Goal: Information Seeking & Learning: Learn about a topic

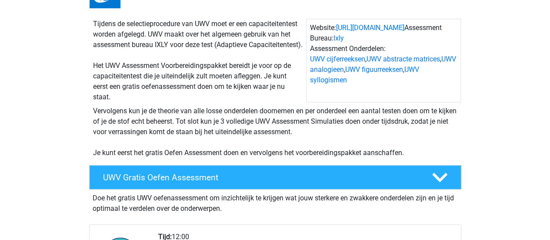
scroll to position [174, 0]
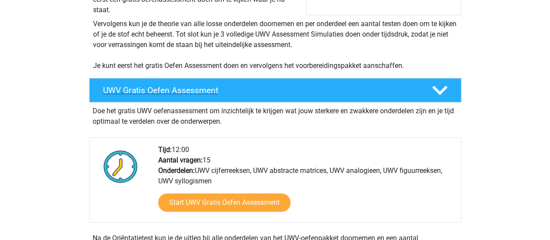
click at [439, 98] on icon at bounding box center [439, 90] width 15 height 15
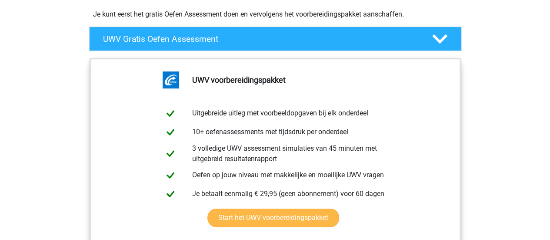
scroll to position [261, 0]
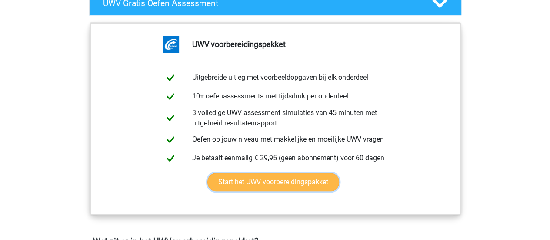
click at [283, 191] on link "Start het UWV voorbereidingspakket" at bounding box center [273, 182] width 132 height 18
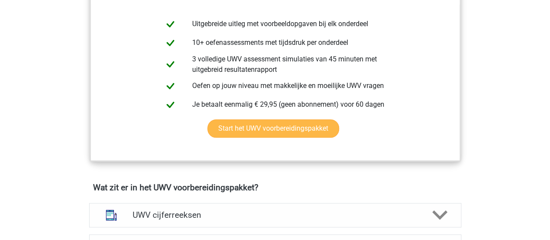
scroll to position [435, 0]
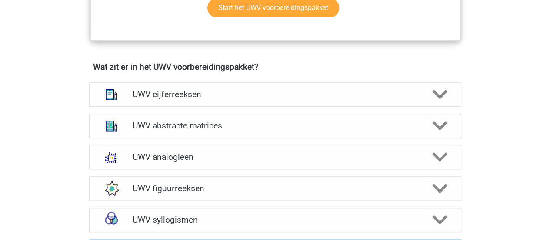
click at [239, 99] on h4 "UWV cijferreeksen" at bounding box center [275, 94] width 285 height 10
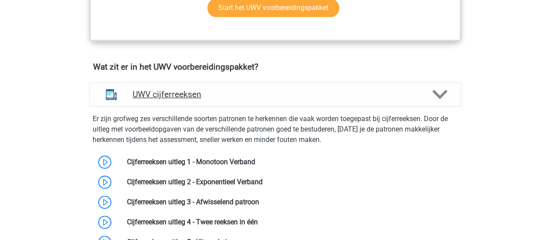
scroll to position [522, 0]
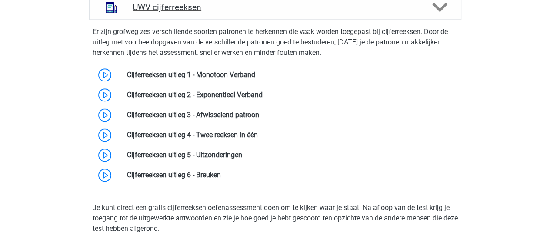
click at [235, 20] on div "UWV cijferreeksen" at bounding box center [275, 7] width 372 height 24
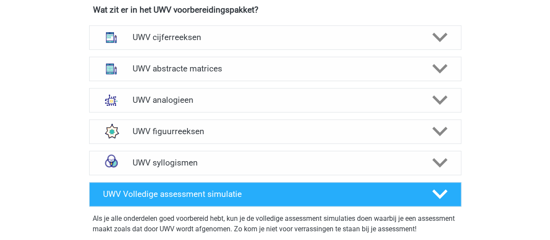
scroll to position [478, 0]
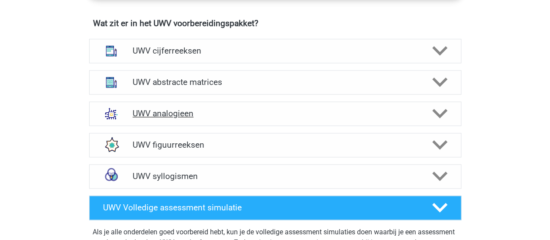
click at [254, 118] on h4 "UWV analogieen" at bounding box center [275, 113] width 285 height 10
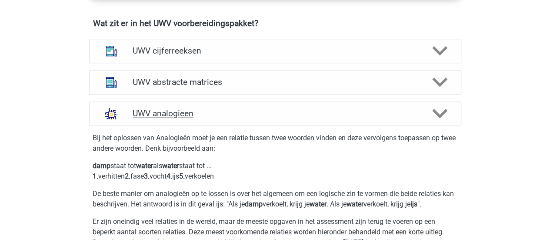
click at [253, 118] on h4 "UWV analogieen" at bounding box center [275, 113] width 285 height 10
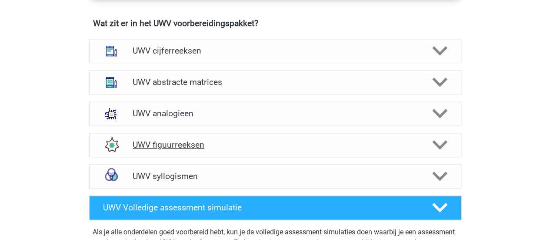
click at [243, 146] on div "UWV figuurreeksen" at bounding box center [275, 145] width 372 height 24
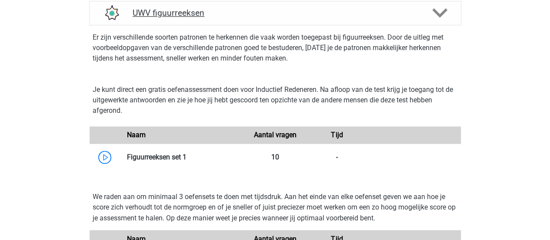
scroll to position [522, 0]
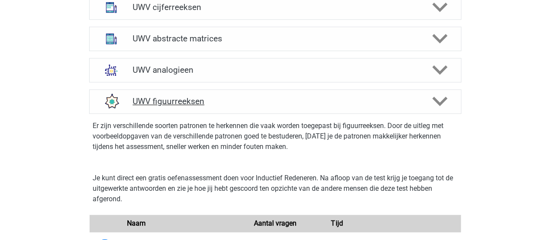
click at [230, 106] on h4 "UWV figuurreeksen" at bounding box center [275, 101] width 285 height 10
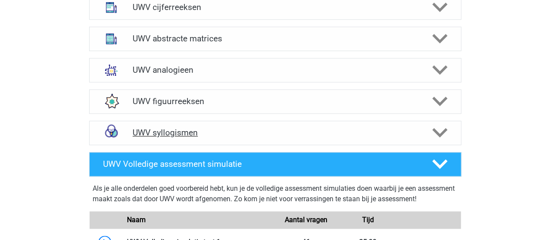
click at [239, 137] on h4 "UWV syllogismen" at bounding box center [275, 132] width 285 height 10
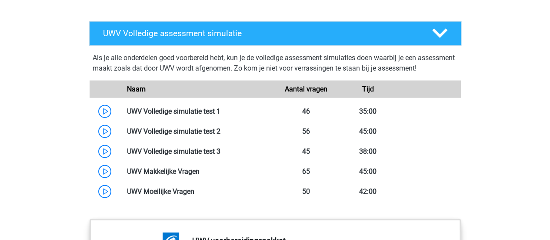
scroll to position [1043, 0]
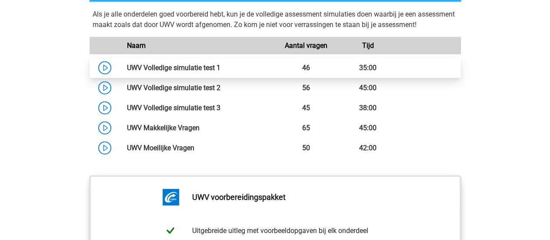
click at [220, 72] on link at bounding box center [220, 67] width 0 height 8
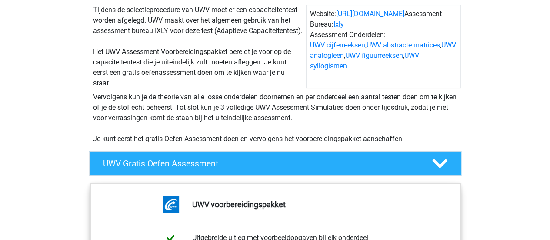
scroll to position [87, 0]
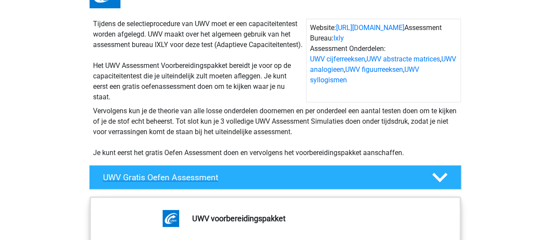
click at [238, 182] on h4 "UWV Gratis Oefen Assessment" at bounding box center [260, 177] width 315 height 10
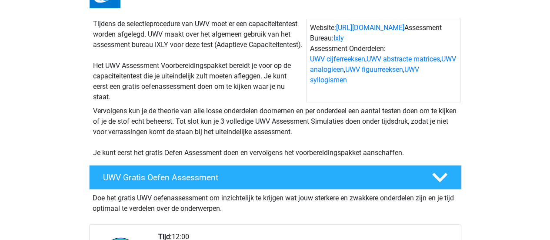
scroll to position [217, 0]
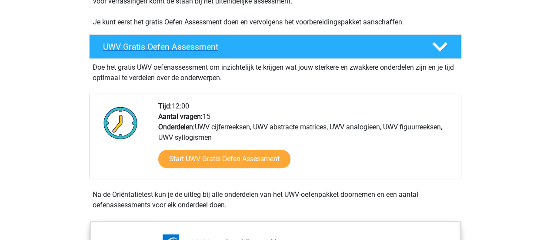
click at [446, 54] on icon at bounding box center [439, 46] width 15 height 15
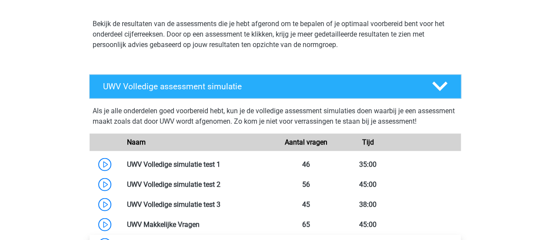
scroll to position [869, 0]
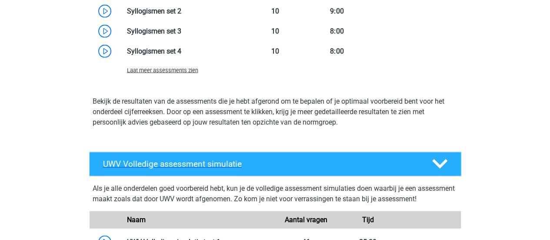
click at [375, 169] on h4 "UWV Volledige assessment simulatie" at bounding box center [260, 164] width 315 height 10
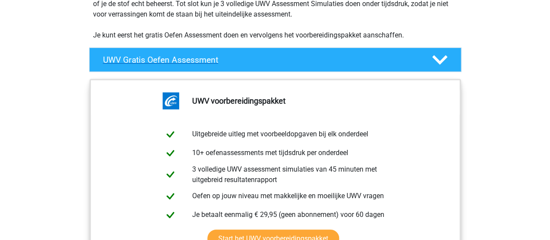
scroll to position [174, 0]
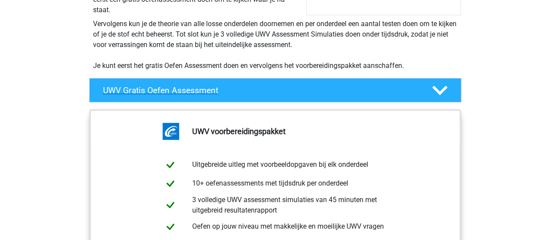
click at [436, 95] on polygon at bounding box center [439, 91] width 15 height 10
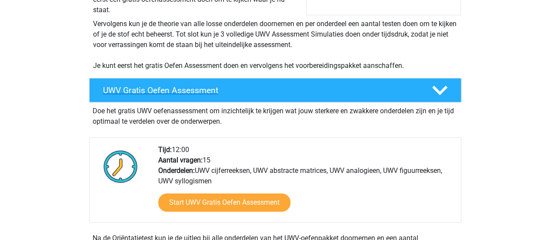
click at [356, 95] on h4 "UWV Gratis Oefen Assessment" at bounding box center [260, 90] width 315 height 10
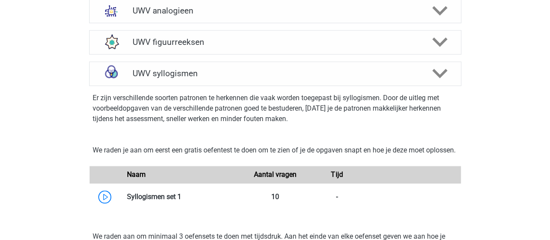
scroll to position [609, 0]
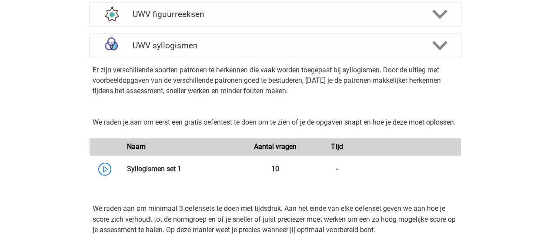
click at [66, 127] on div "Registreer Nederlands" at bounding box center [275, 138] width 550 height 1495
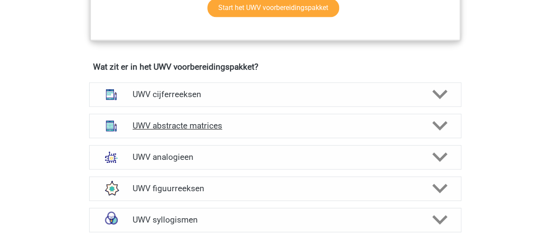
scroll to position [478, 0]
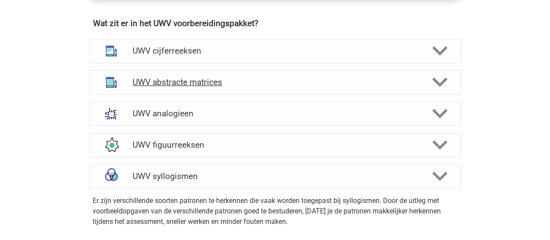
click at [220, 87] on h4 "UWV abstracte matrices" at bounding box center [275, 82] width 285 height 10
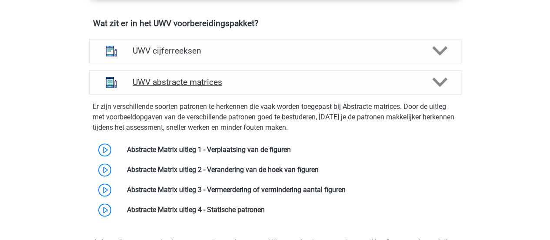
click at [223, 87] on h4 "UWV abstracte matrices" at bounding box center [275, 82] width 285 height 10
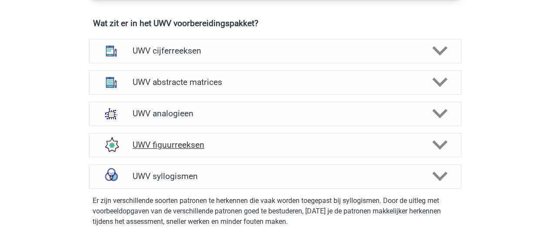
click at [196, 150] on h4 "UWV figuurreeksen" at bounding box center [275, 145] width 285 height 10
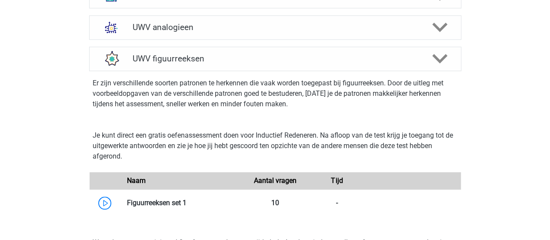
scroll to position [522, 0]
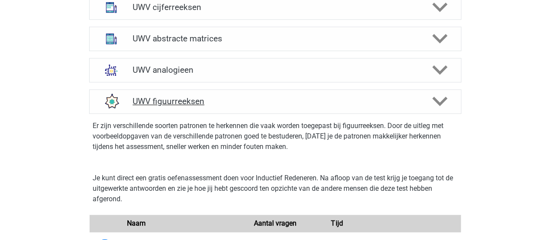
click at [216, 113] on div "UWV figuurreeksen" at bounding box center [275, 101] width 372 height 24
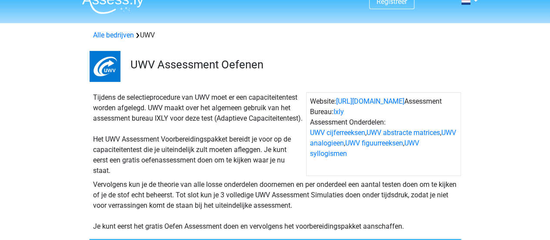
scroll to position [0, 0]
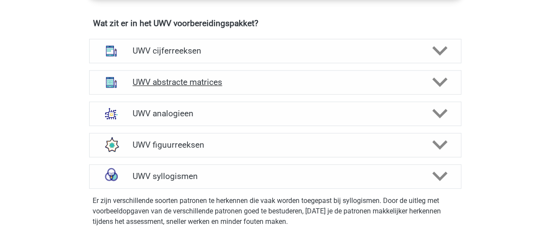
click at [309, 87] on h4 "UWV abstracte matrices" at bounding box center [275, 82] width 285 height 10
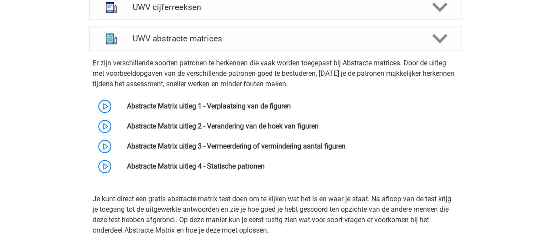
scroll to position [435, 0]
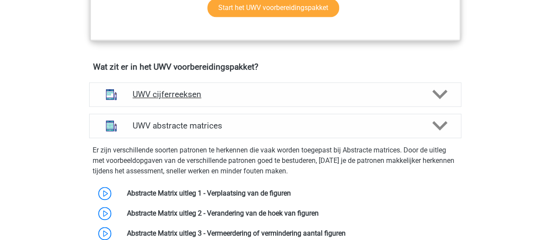
click at [259, 97] on div "UWV cijferreeksen" at bounding box center [275, 94] width 372 height 24
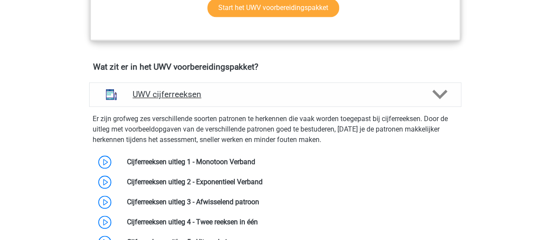
scroll to position [522, 0]
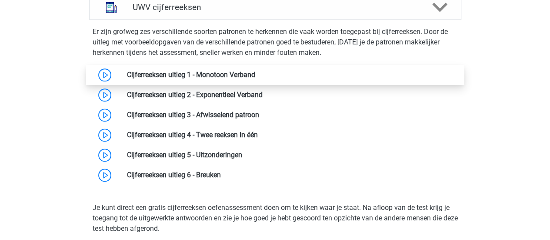
click at [255, 79] on link at bounding box center [255, 74] width 0 height 8
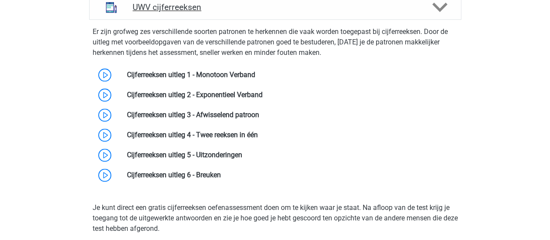
click at [336, 20] on div "UWV cijferreeksen" at bounding box center [275, 7] width 372 height 24
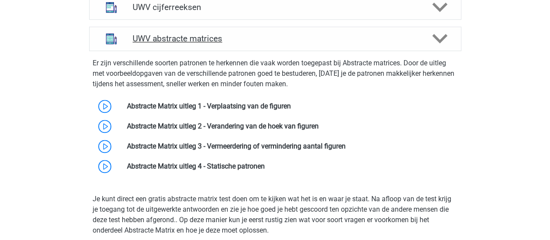
click at [333, 43] on h4 "UWV abstracte matrices" at bounding box center [275, 38] width 285 height 10
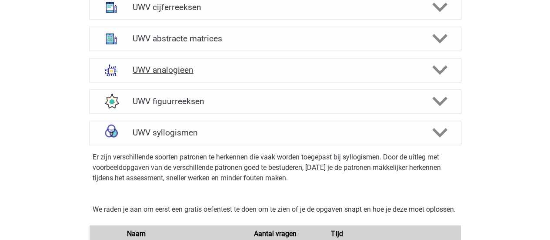
scroll to position [478, 0]
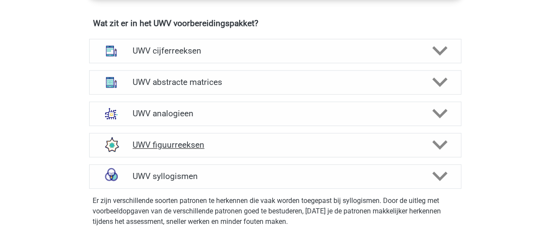
click at [289, 150] on h4 "UWV figuurreeksen" at bounding box center [275, 145] width 285 height 10
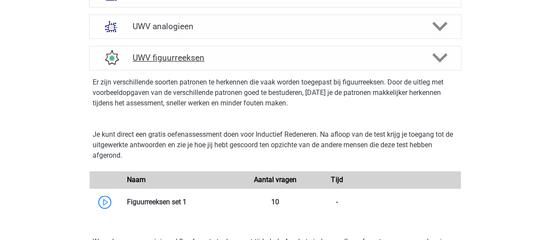
scroll to position [609, 0]
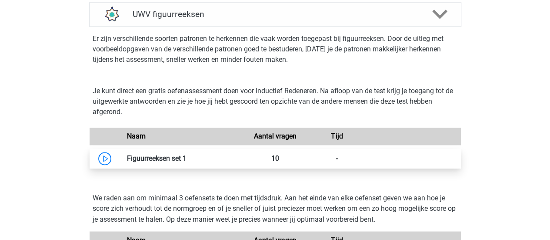
click at [186, 162] on link at bounding box center [186, 158] width 0 height 8
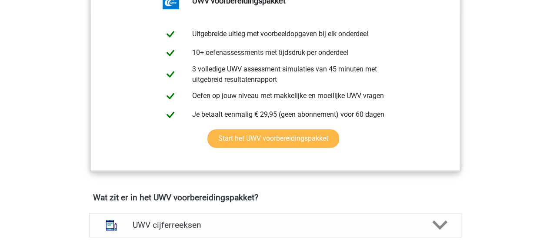
scroll to position [130, 0]
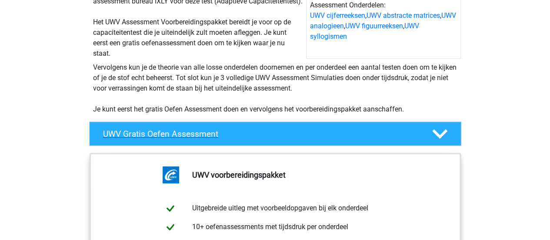
click at [441, 140] on icon at bounding box center [439, 133] width 15 height 15
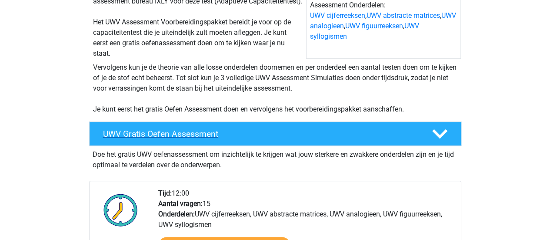
click at [441, 140] on icon at bounding box center [439, 133] width 15 height 15
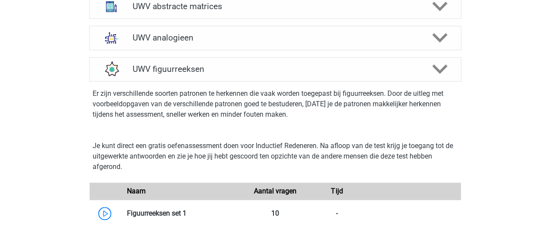
scroll to position [609, 0]
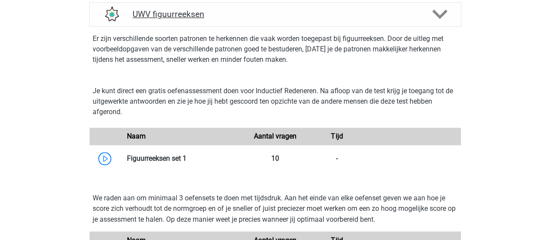
click at [426, 20] on div at bounding box center [439, 14] width 30 height 15
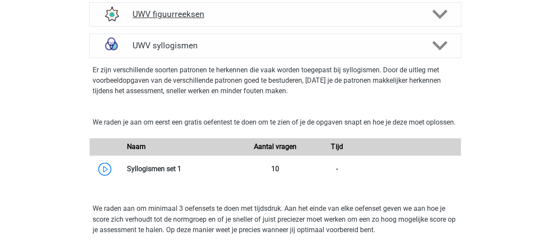
click at [423, 19] on div "UWV figuurreeksen" at bounding box center [275, 14] width 298 height 10
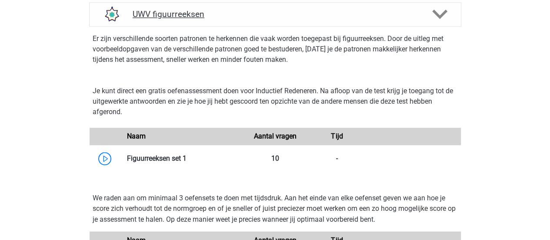
click at [423, 19] on div "UWV figuurreeksen" at bounding box center [275, 14] width 298 height 10
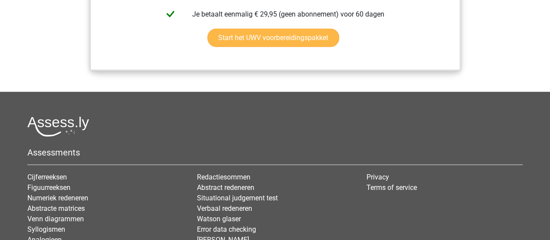
scroll to position [913, 0]
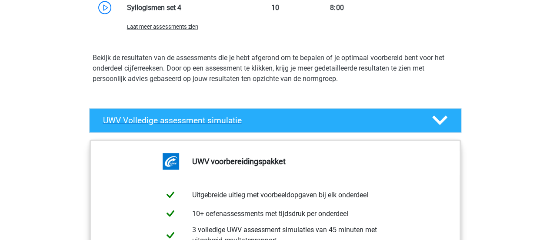
click at [455, 133] on div "UWV Volledige assessment simulatie" at bounding box center [275, 120] width 372 height 24
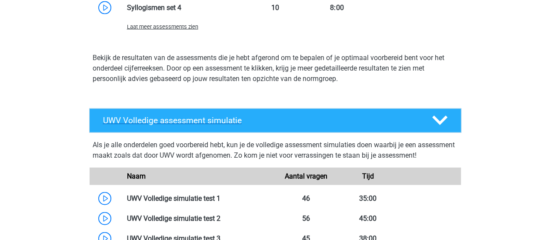
click at [455, 133] on div "UWV Volledige assessment simulatie" at bounding box center [275, 120] width 372 height 24
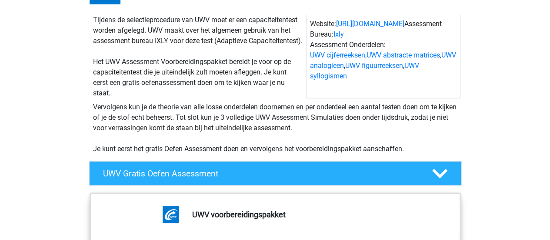
scroll to position [0, 0]
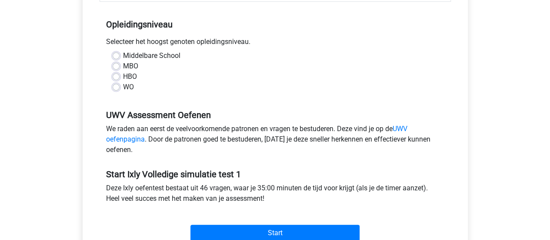
scroll to position [261, 0]
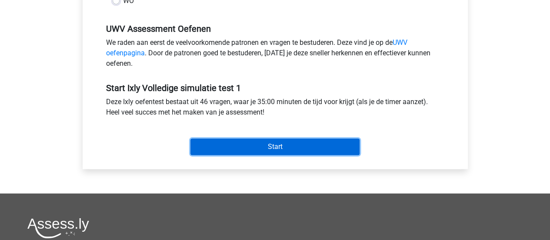
click at [276, 139] on input "Start" at bounding box center [274, 146] width 169 height 17
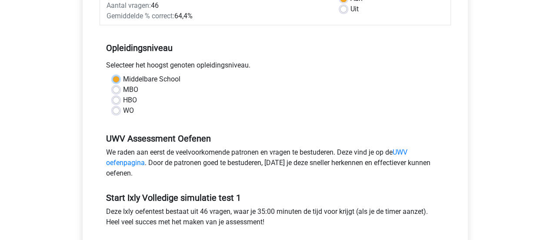
scroll to position [138, 0]
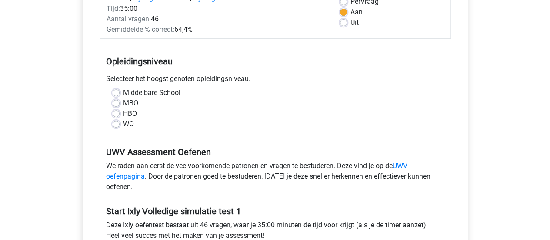
click at [116, 130] on div "Middelbare School MBO HBO WO" at bounding box center [275, 111] width 351 height 49
click at [123, 110] on label "HBO" at bounding box center [130, 113] width 14 height 10
click at [115, 110] on input "HBO" at bounding box center [116, 112] width 7 height 9
radio input "true"
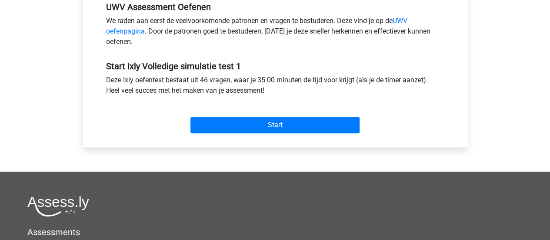
scroll to position [355, 0]
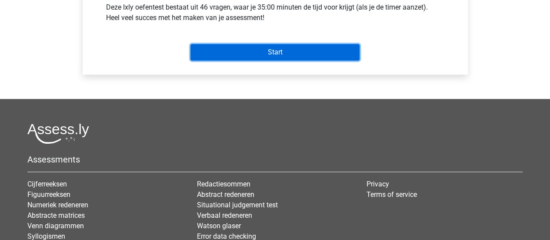
click at [280, 46] on input "Start" at bounding box center [274, 52] width 169 height 17
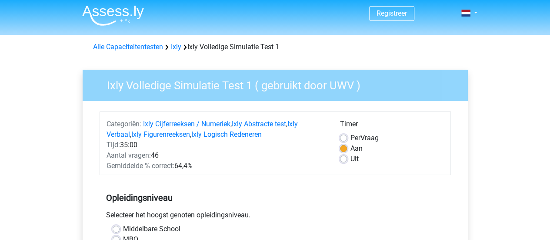
scroll to position [0, 0]
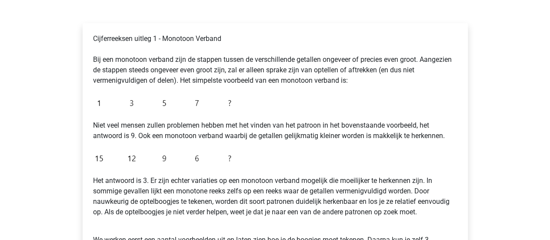
scroll to position [130, 0]
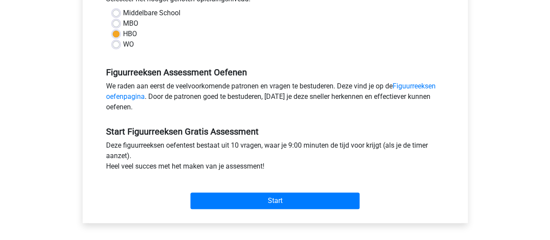
scroll to position [217, 0]
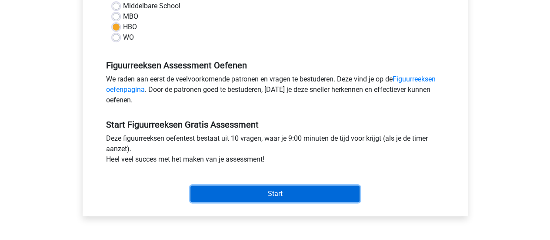
click at [286, 191] on input "Start" at bounding box center [274, 193] width 169 height 17
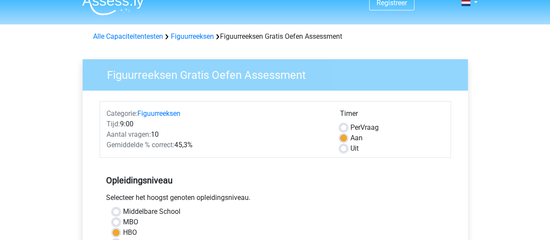
scroll to position [0, 0]
